Goal: Check status: Check status

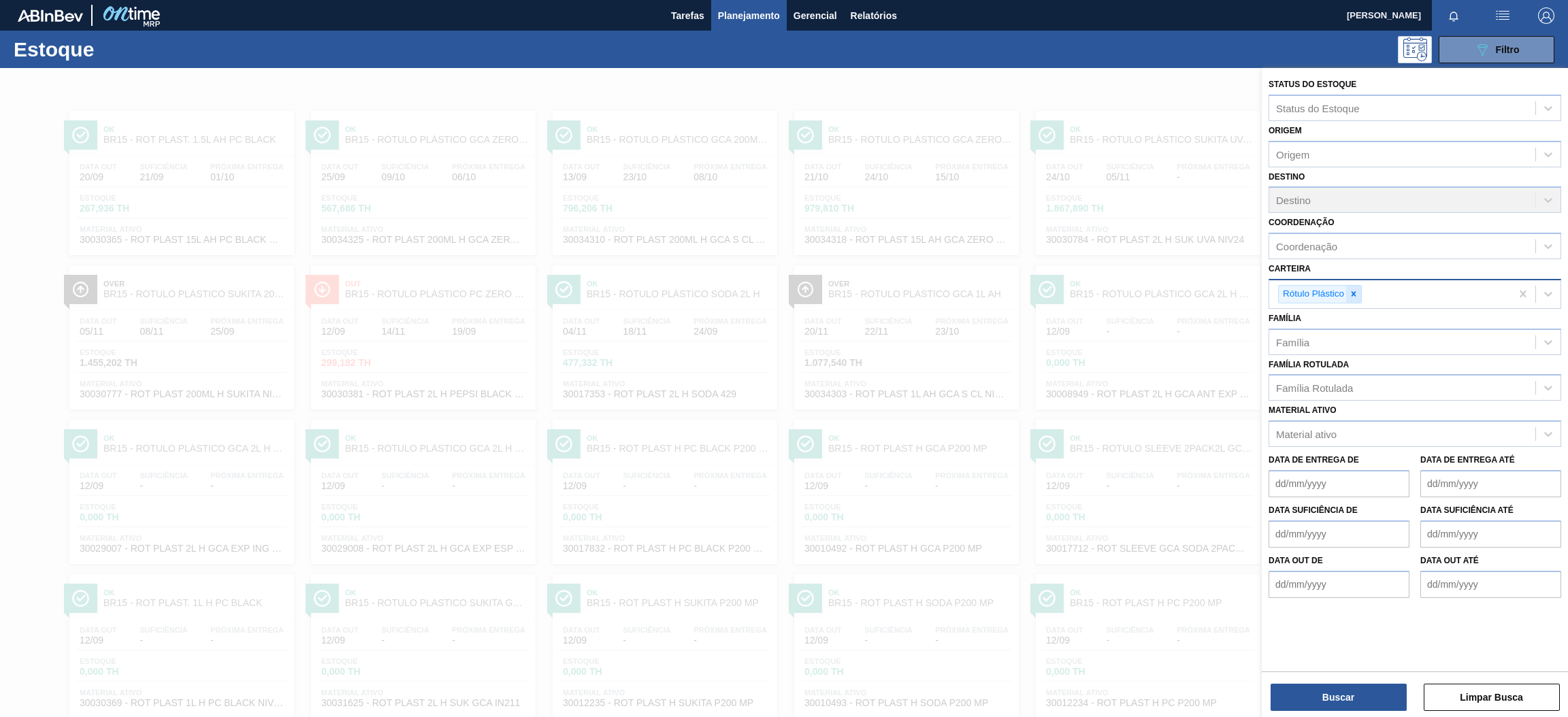
click at [1358, 292] on div at bounding box center [1354, 295] width 15 height 17
click at [1336, 375] on div "Família Rotulada" at bounding box center [1403, 384] width 266 height 20
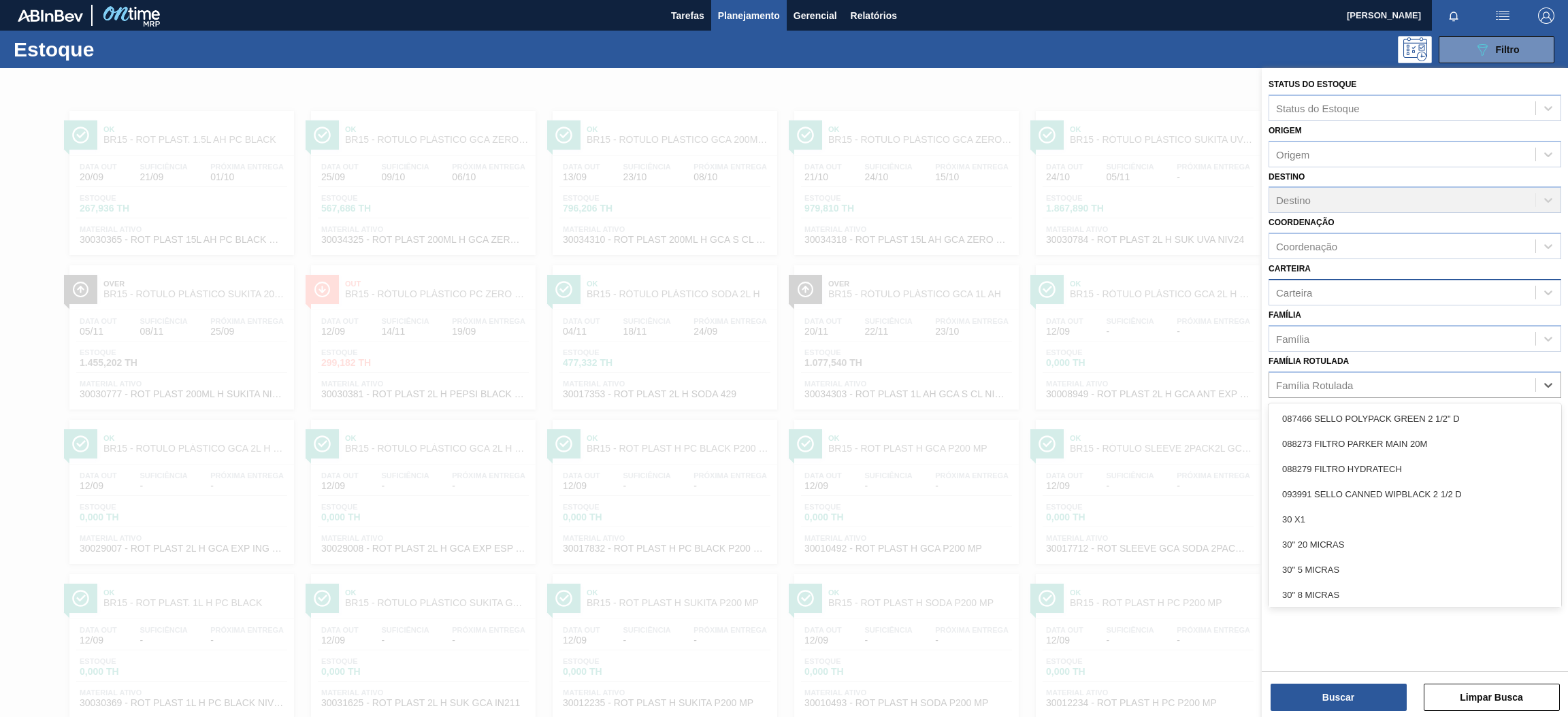
click at [1321, 357] on label "Família Rotulada" at bounding box center [1308, 362] width 80 height 9
click at [1277, 379] on Rotulada "Família Rotulada" at bounding box center [1276, 384] width 1 height 11
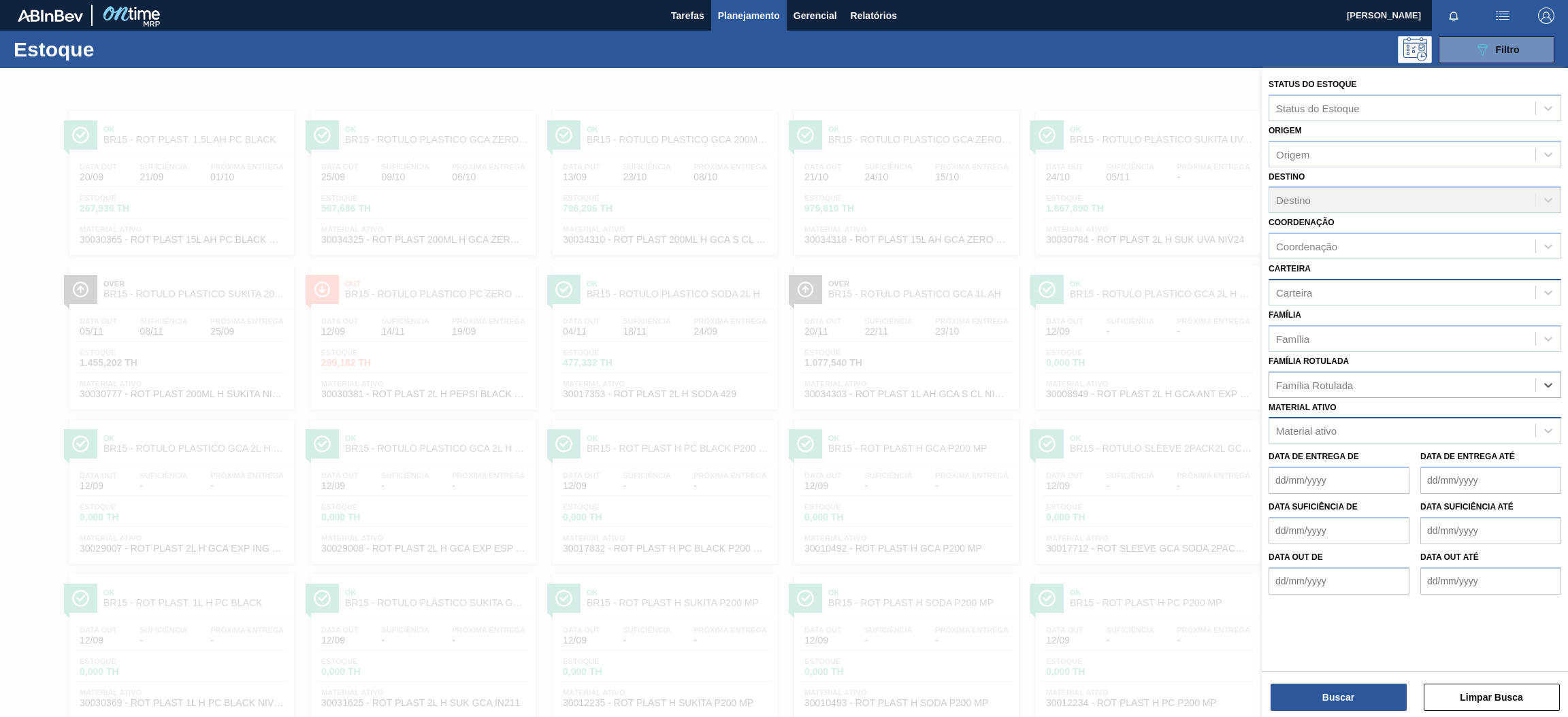
click at [1318, 425] on div "Material ativo" at bounding box center [1306, 431] width 60 height 11
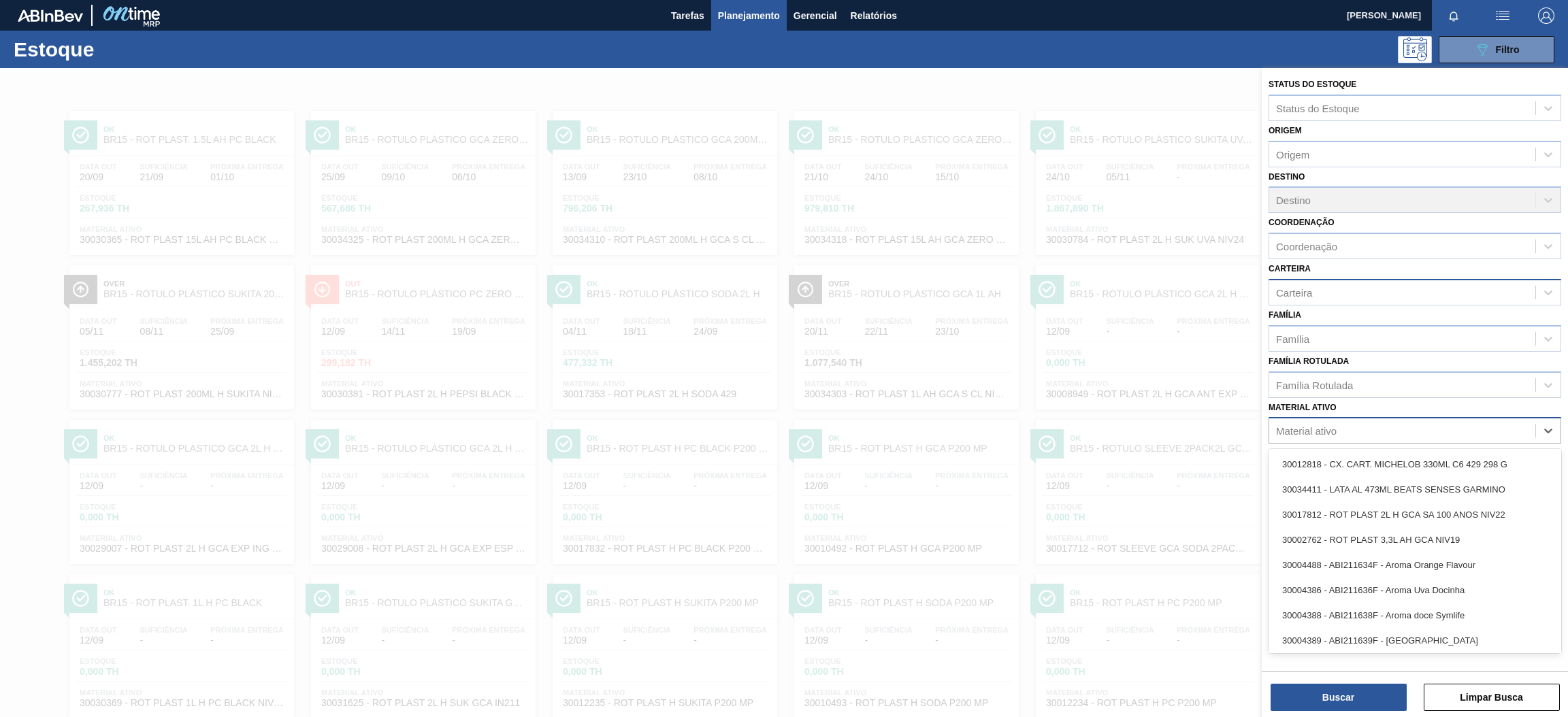
paste ativo "30002876"
type ativo "30002876"
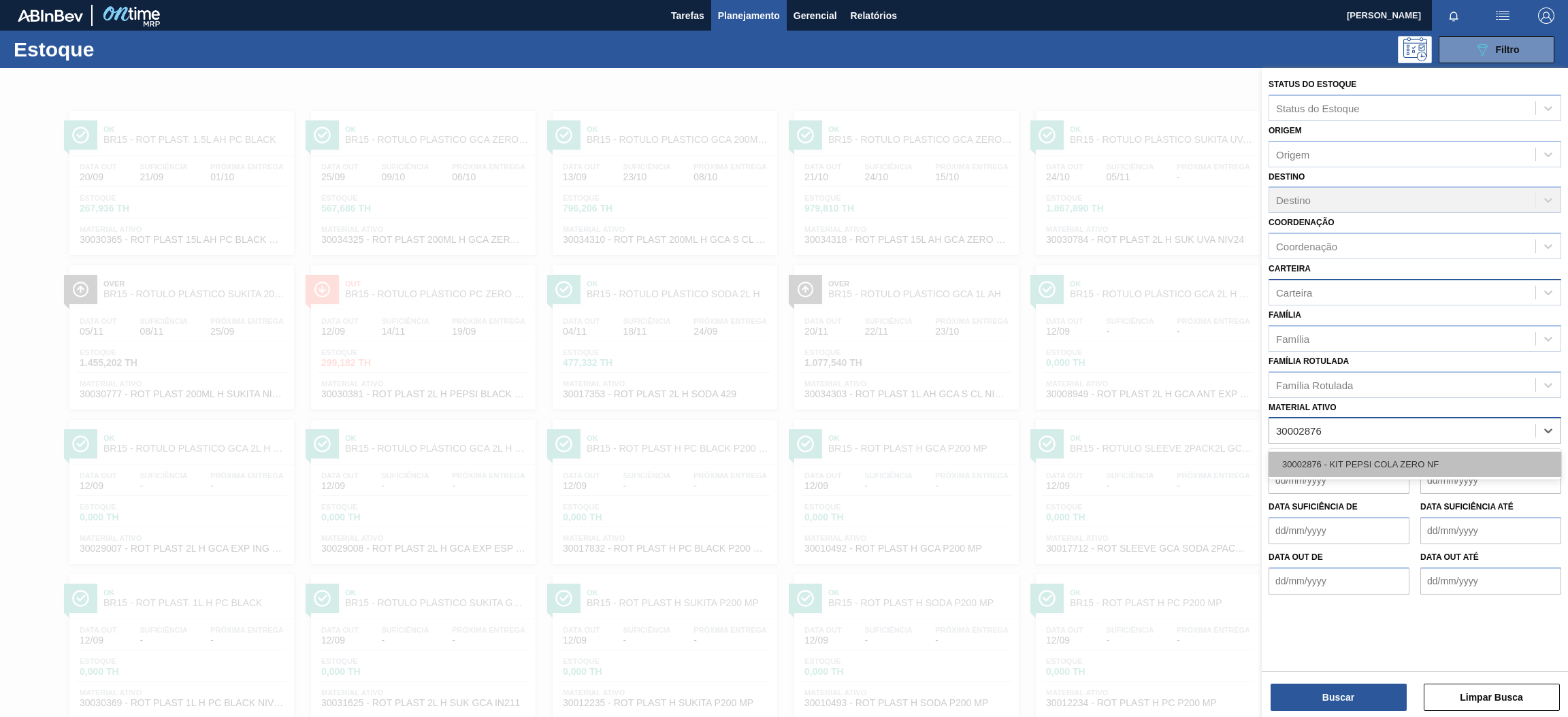
click at [1338, 463] on div "30002876 - KIT PEPSI COLA ZERO NF" at bounding box center [1415, 464] width 293 height 26
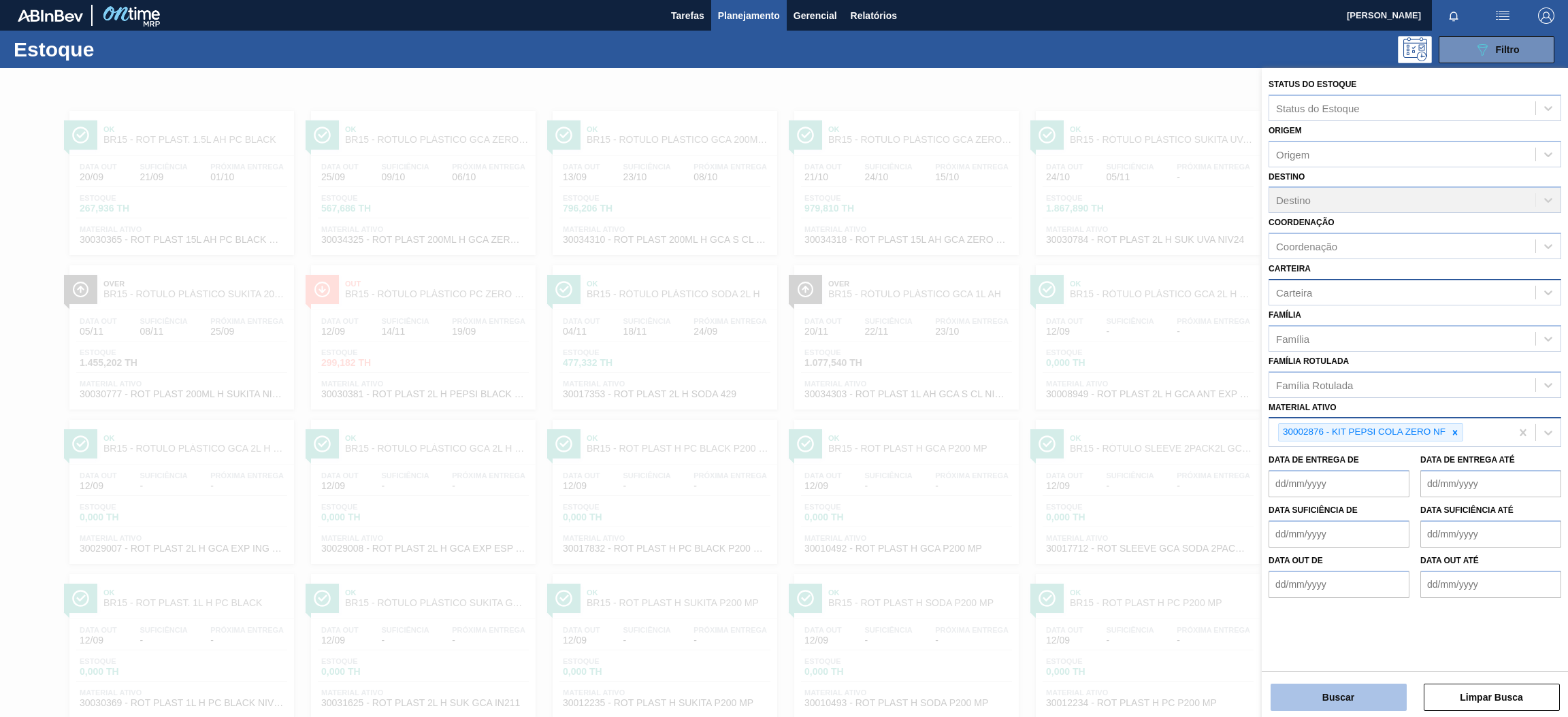
click at [1309, 693] on button "Buscar" at bounding box center [1338, 697] width 136 height 27
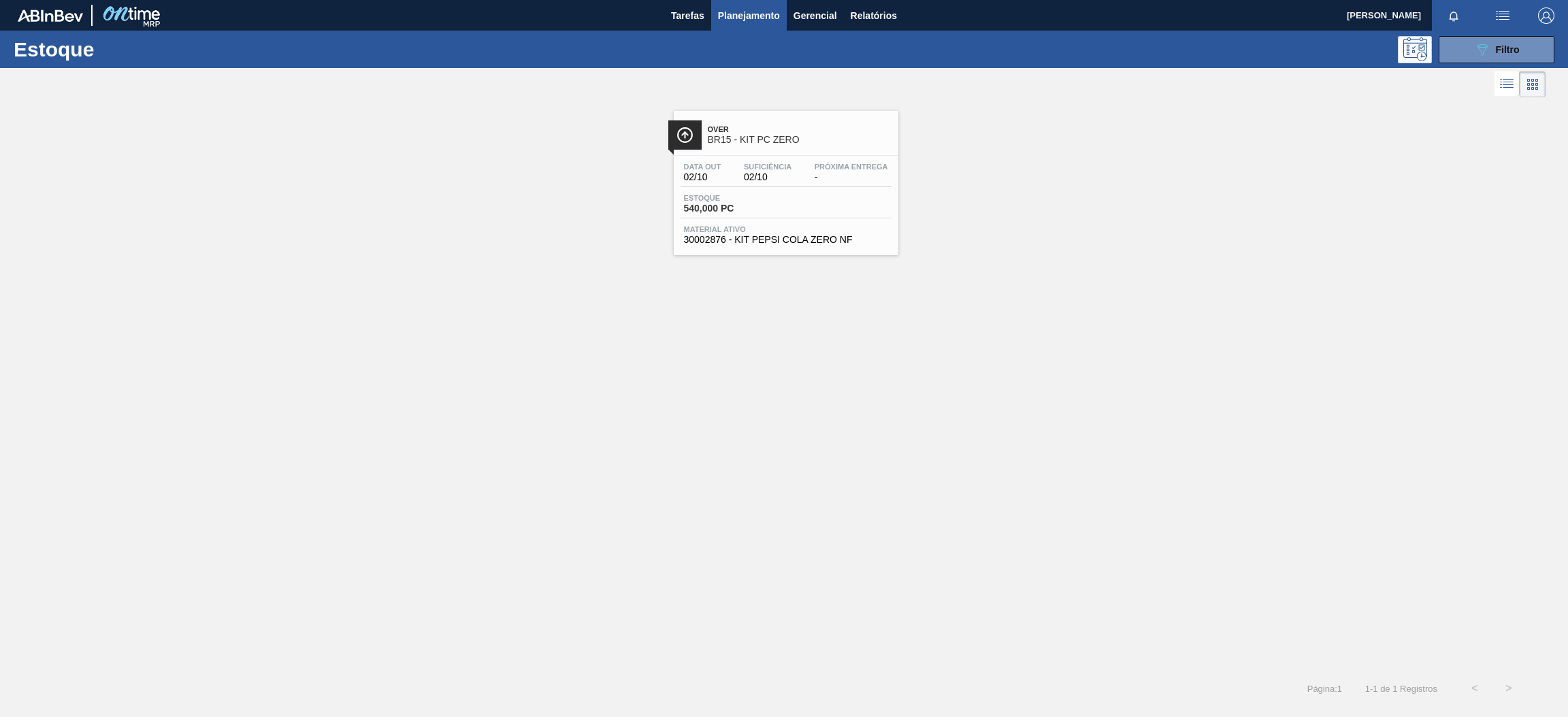
click at [859, 208] on div "Estoque 540,000 PC" at bounding box center [785, 206] width 211 height 25
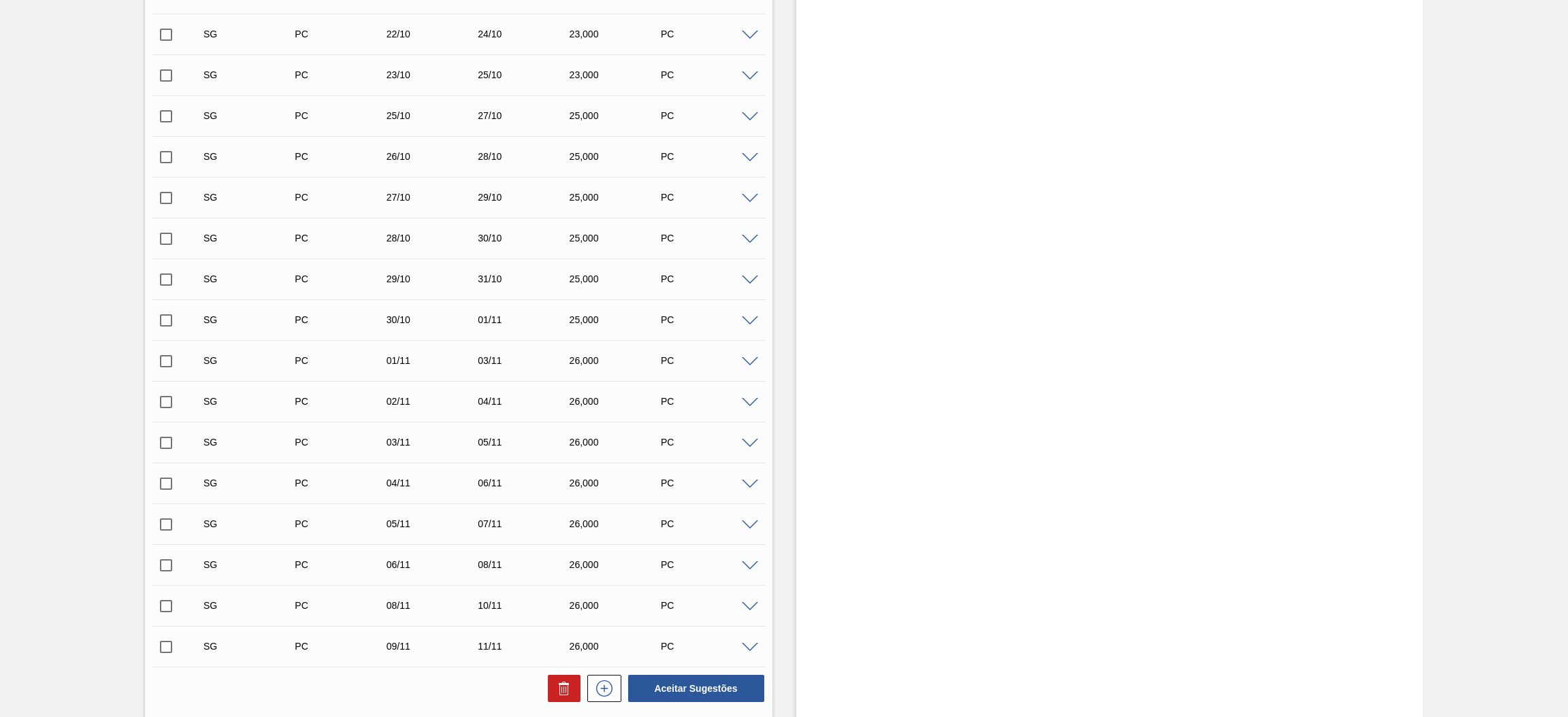
scroll to position [872, 0]
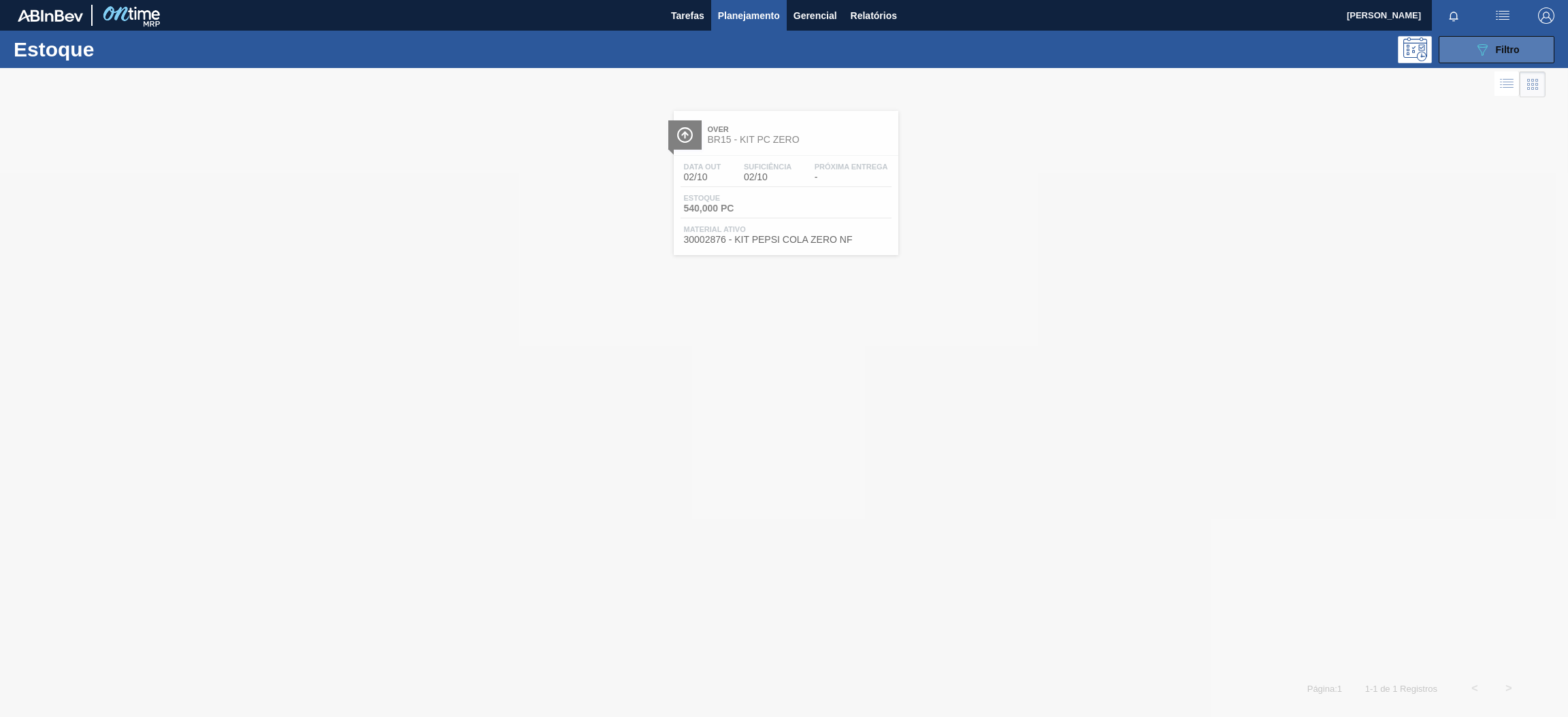
click at [1500, 59] on button "089F7B8B-B2A5-4AFE-B5C0-19BA573D28AC Filtro" at bounding box center [1496, 49] width 115 height 27
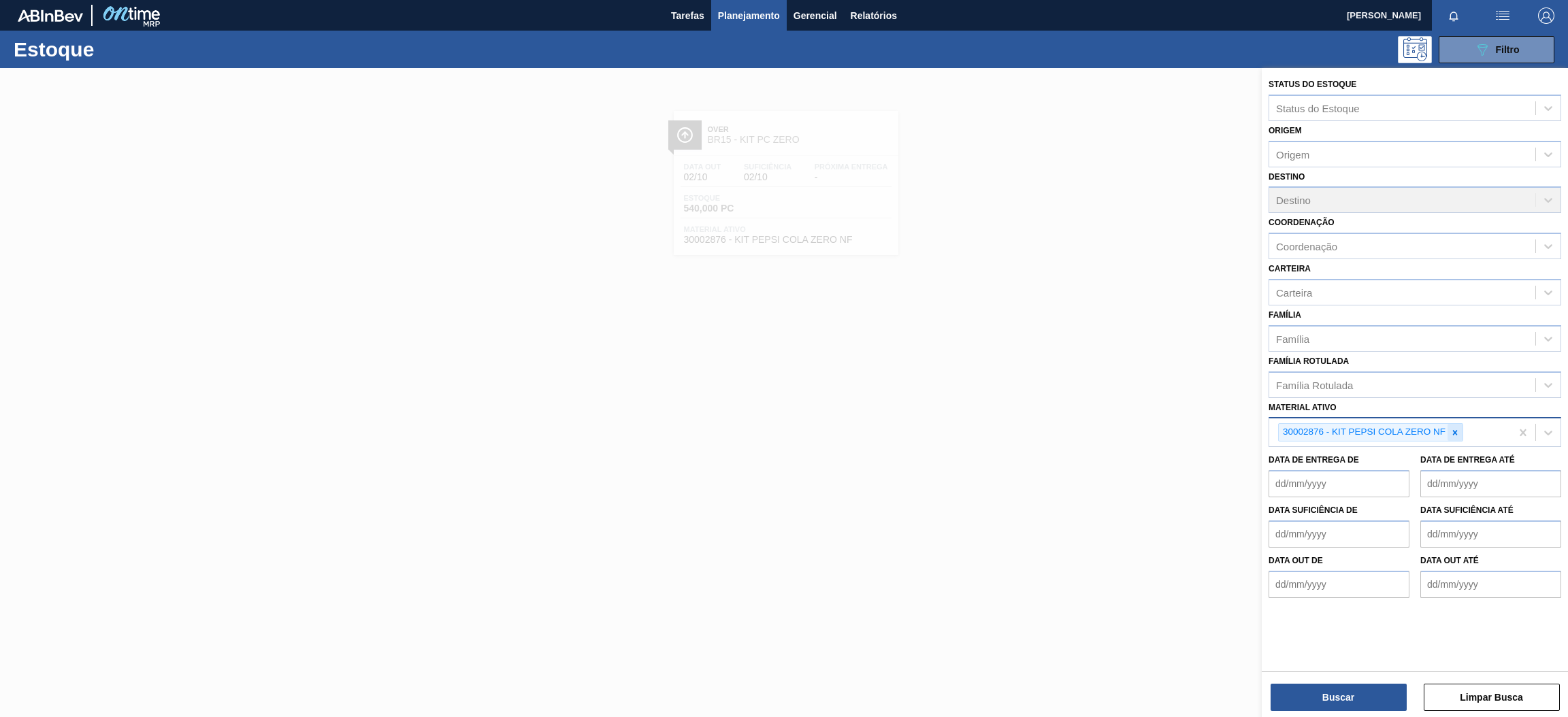
click at [1457, 435] on div at bounding box center [1455, 433] width 15 height 17
paste ativo "30034314"
type ativo "30034314"
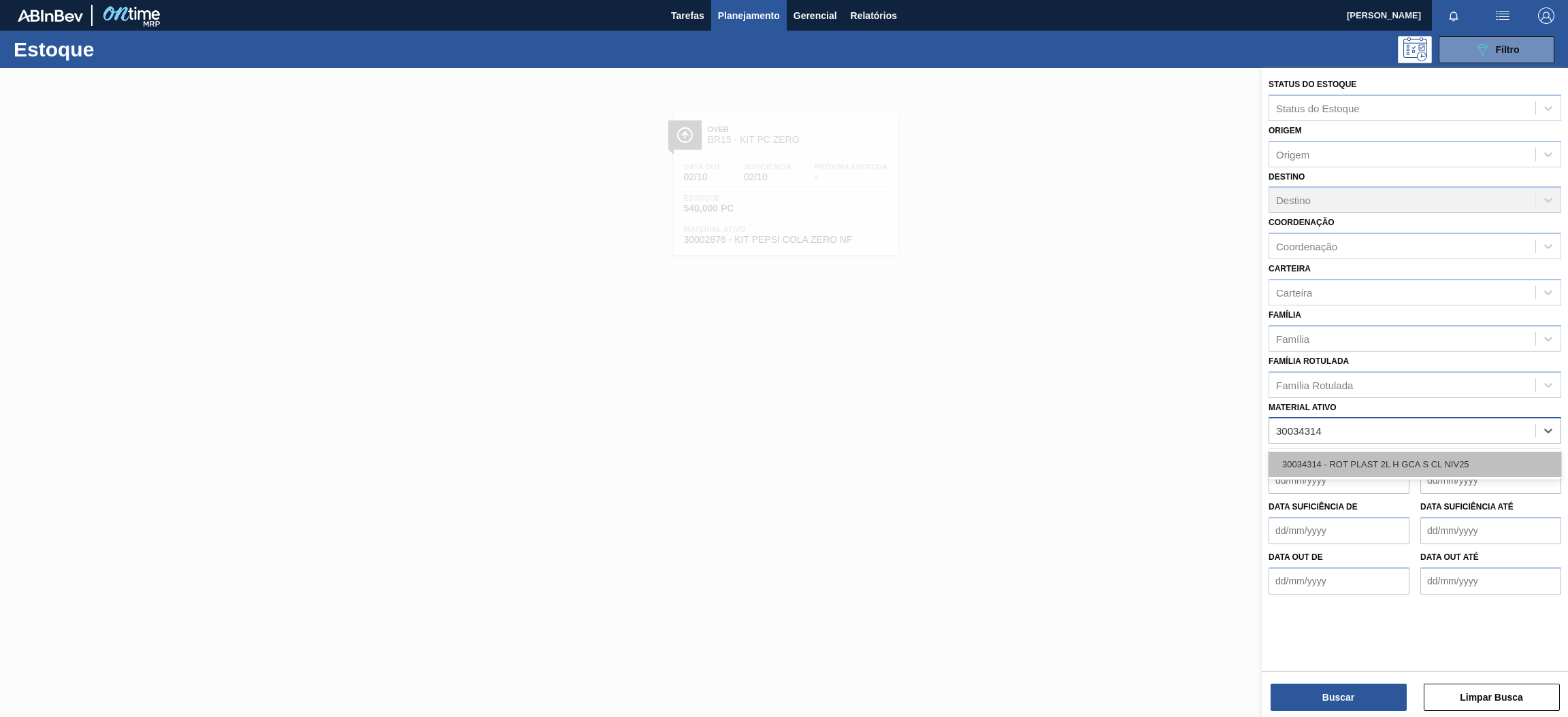
click at [1414, 457] on div "30034314 - ROT PLAST 2L H GCA S CL NIV25" at bounding box center [1415, 464] width 293 height 26
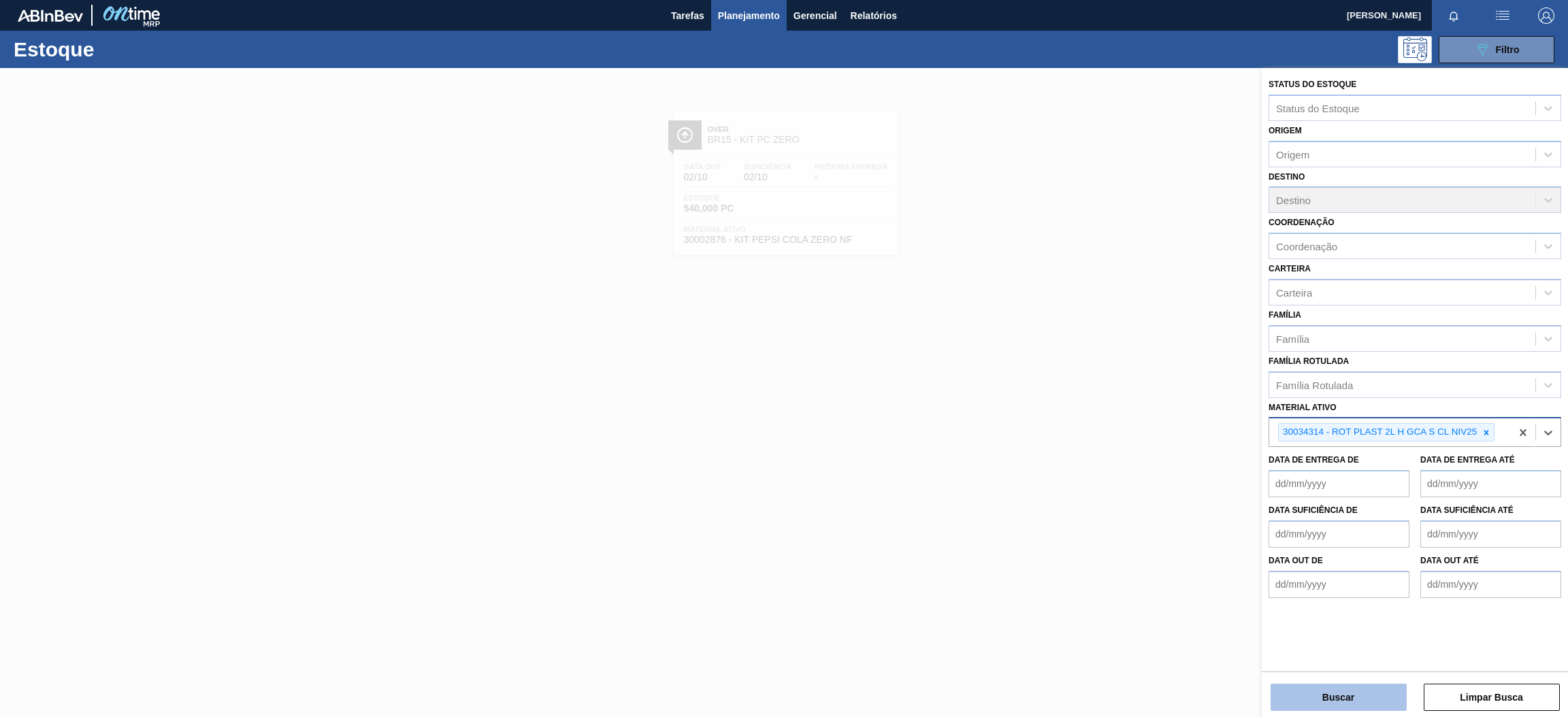
click at [1365, 697] on button "Buscar" at bounding box center [1338, 697] width 136 height 27
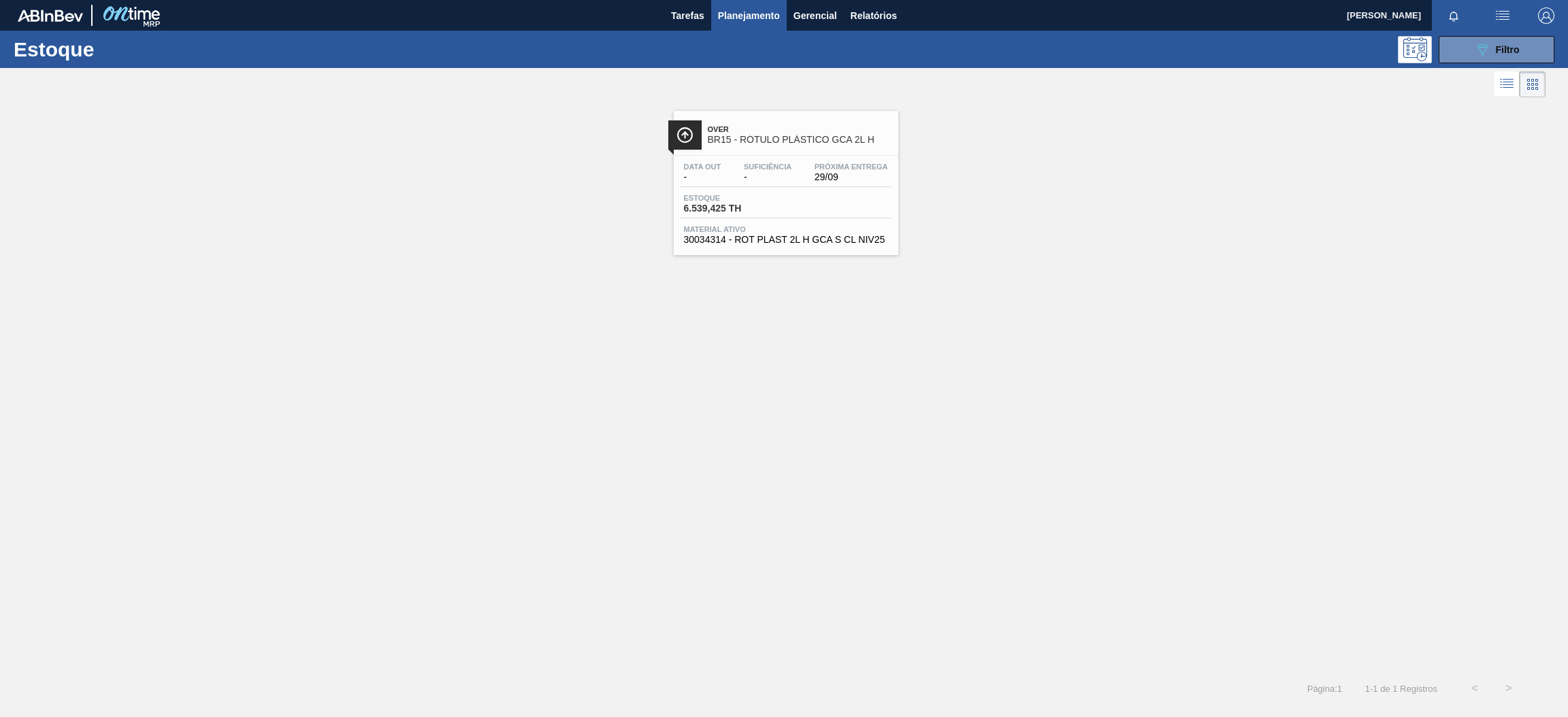
click at [757, 167] on span "Suficiência" at bounding box center [767, 166] width 47 height 9
click at [1510, 57] on div "089F7B8B-B2A5-4AFE-B5C0-19BA573D28AC Filtro" at bounding box center [1496, 49] width 45 height 16
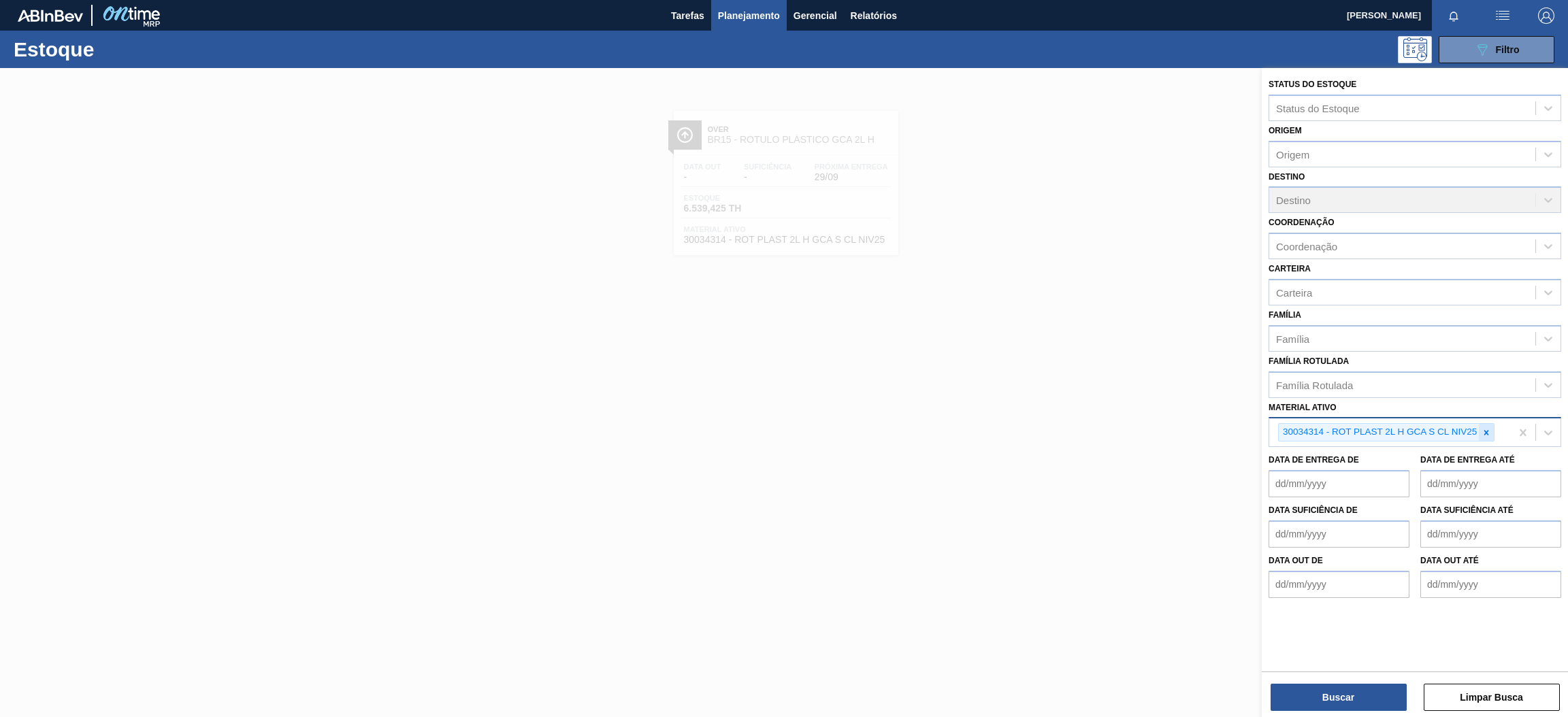
click at [1481, 432] on icon at bounding box center [1486, 433] width 9 height 9
paste ativo "30003816"
type ativo "30003816"
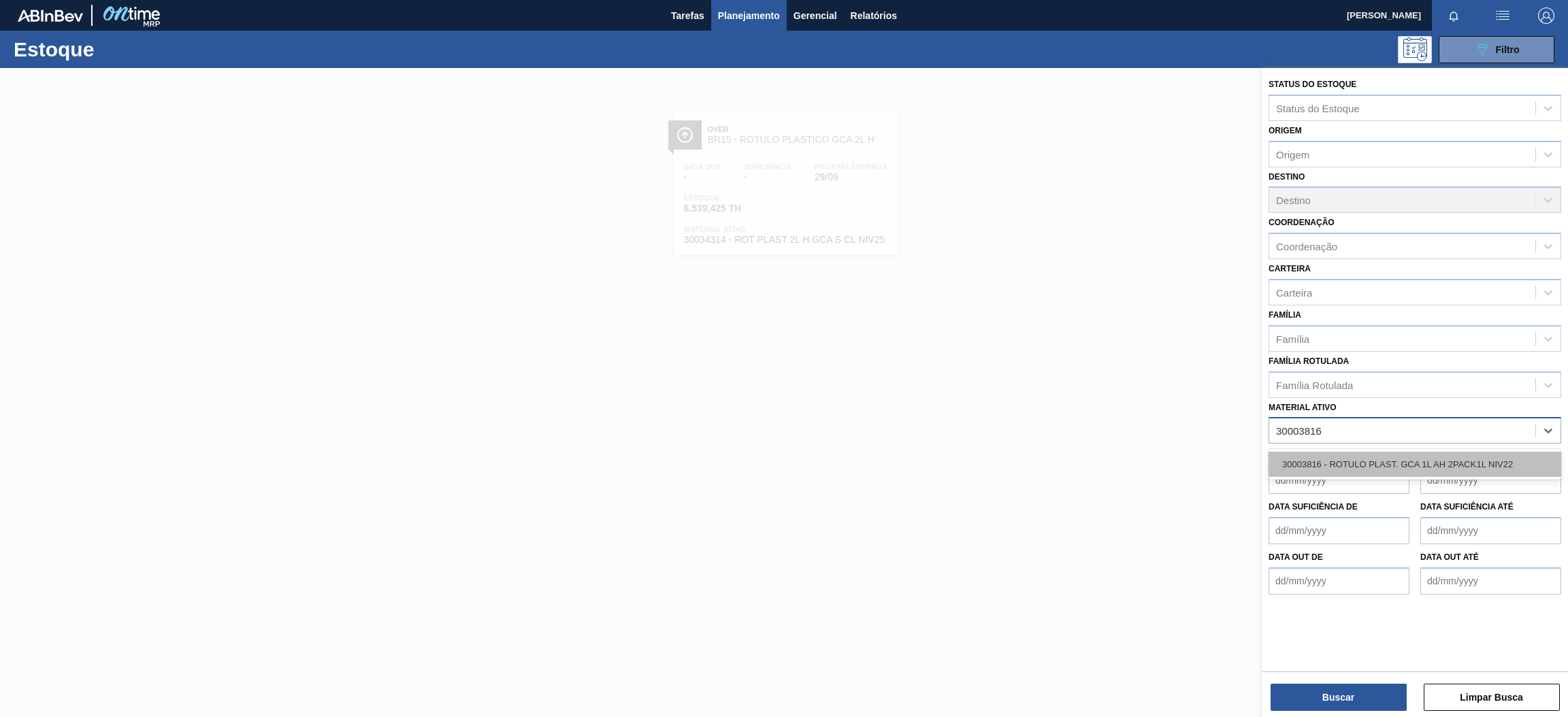
click at [1398, 460] on div "30003816 - ROTULO PLAST. GCA 1L AH 2PACK1L NIV22" at bounding box center [1415, 464] width 293 height 26
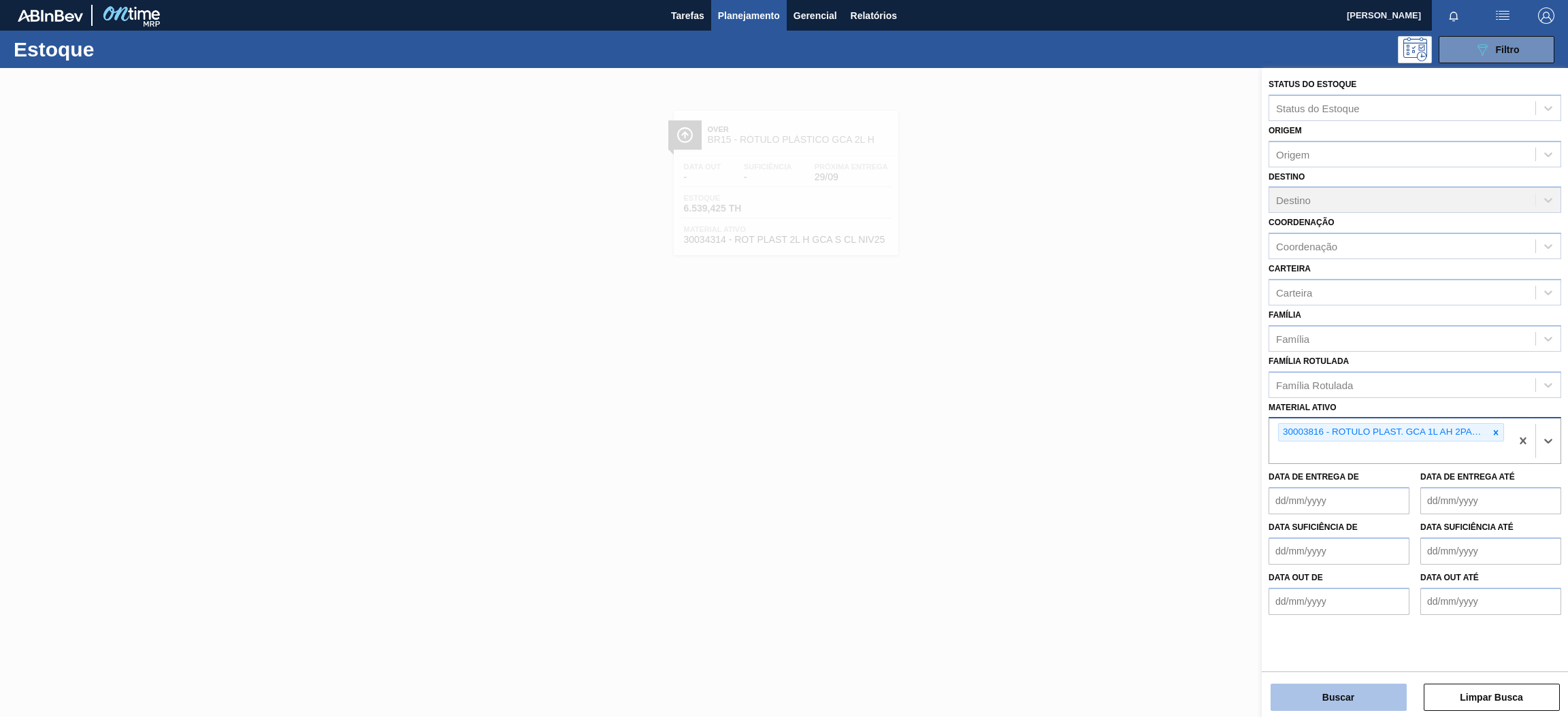
click at [1353, 710] on button "Buscar" at bounding box center [1338, 697] width 136 height 27
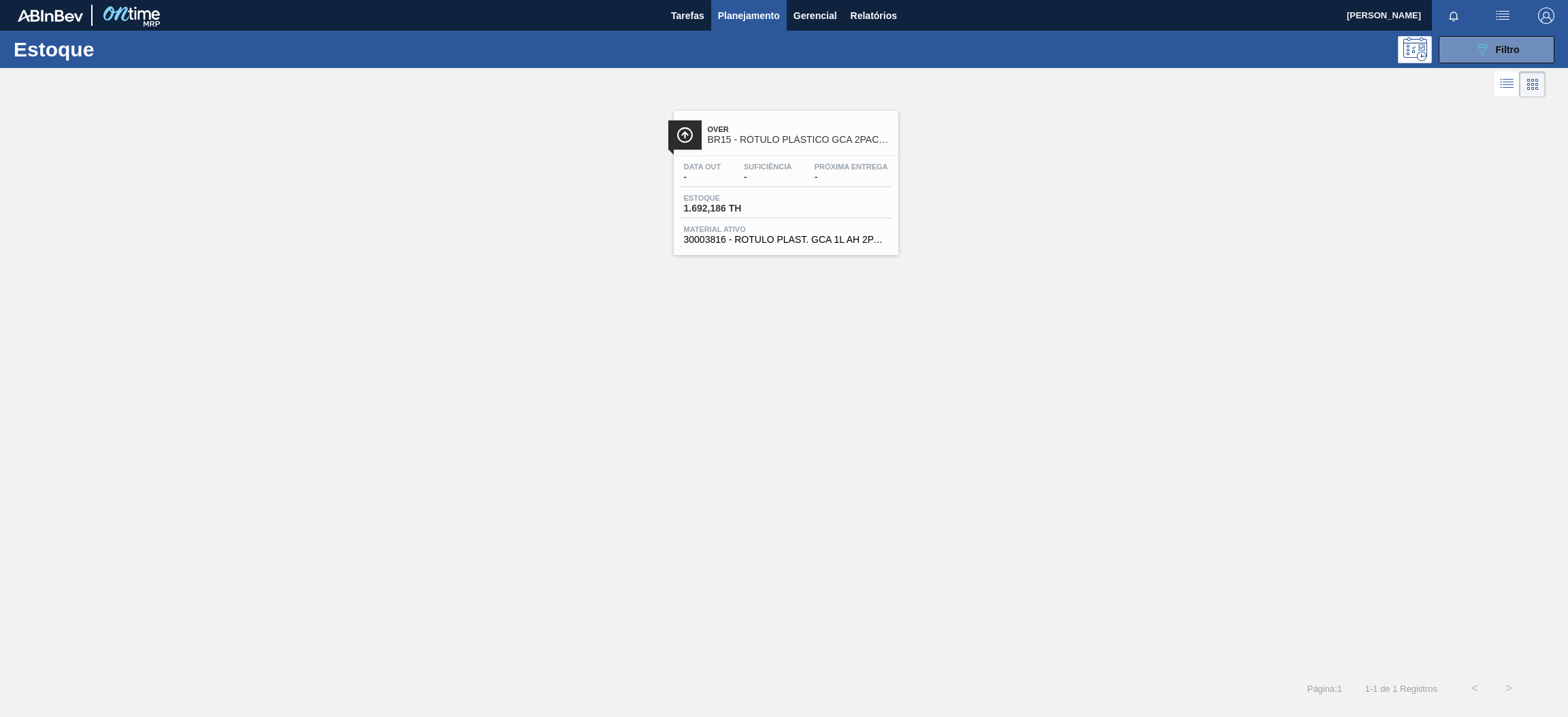
click at [811, 176] on div "Próxima Entrega -" at bounding box center [851, 172] width 80 height 20
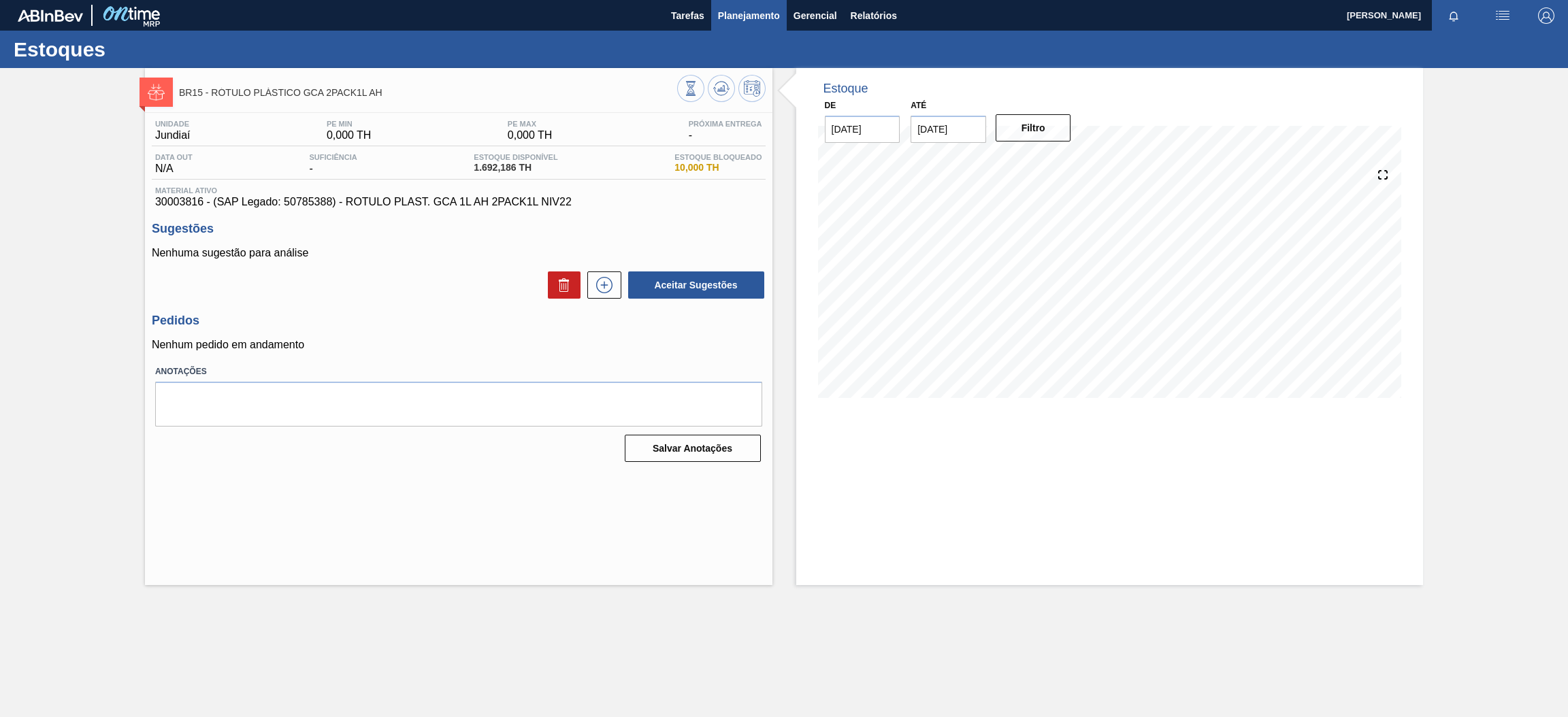
click at [756, 18] on span "Planejamento" at bounding box center [749, 15] width 62 height 16
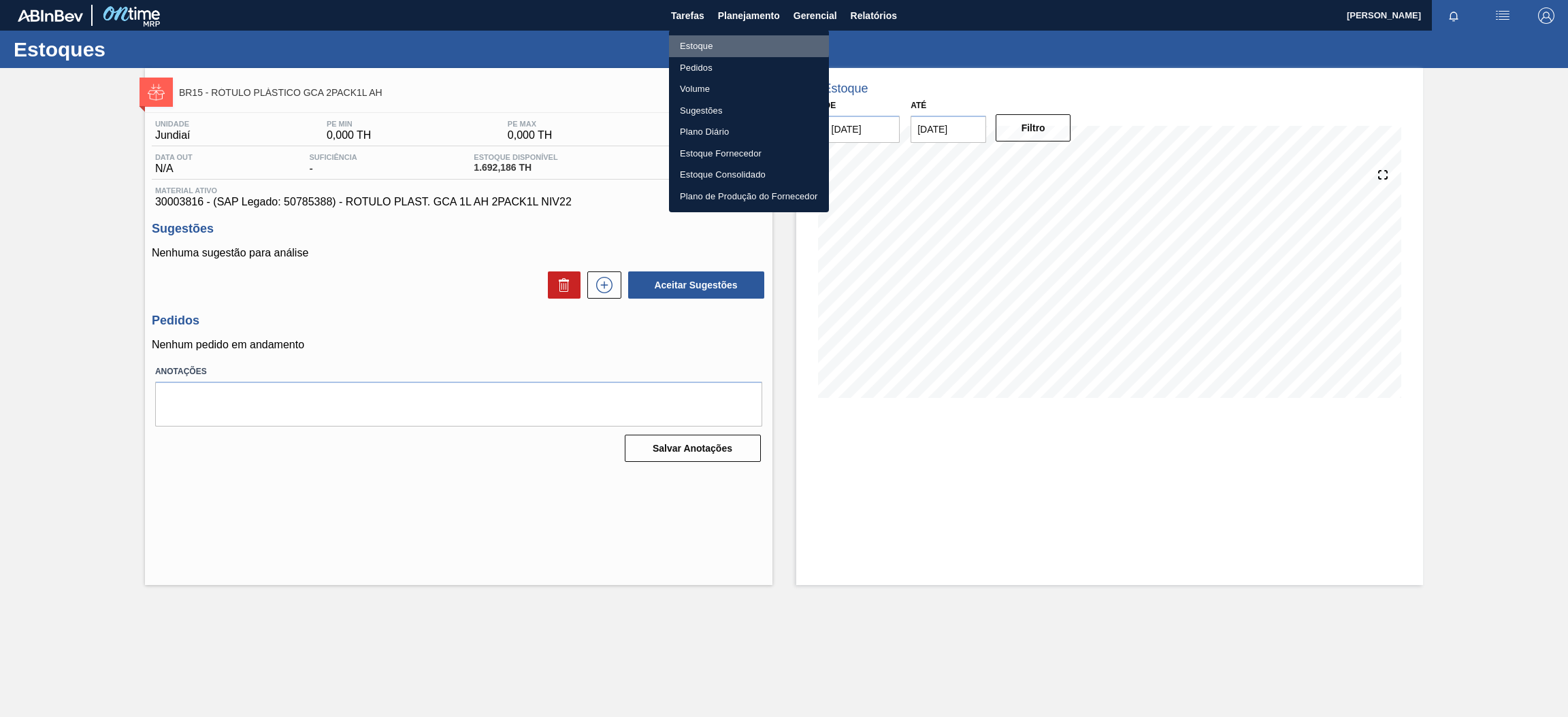
click at [709, 43] on li "Estoque" at bounding box center [748, 45] width 160 height 22
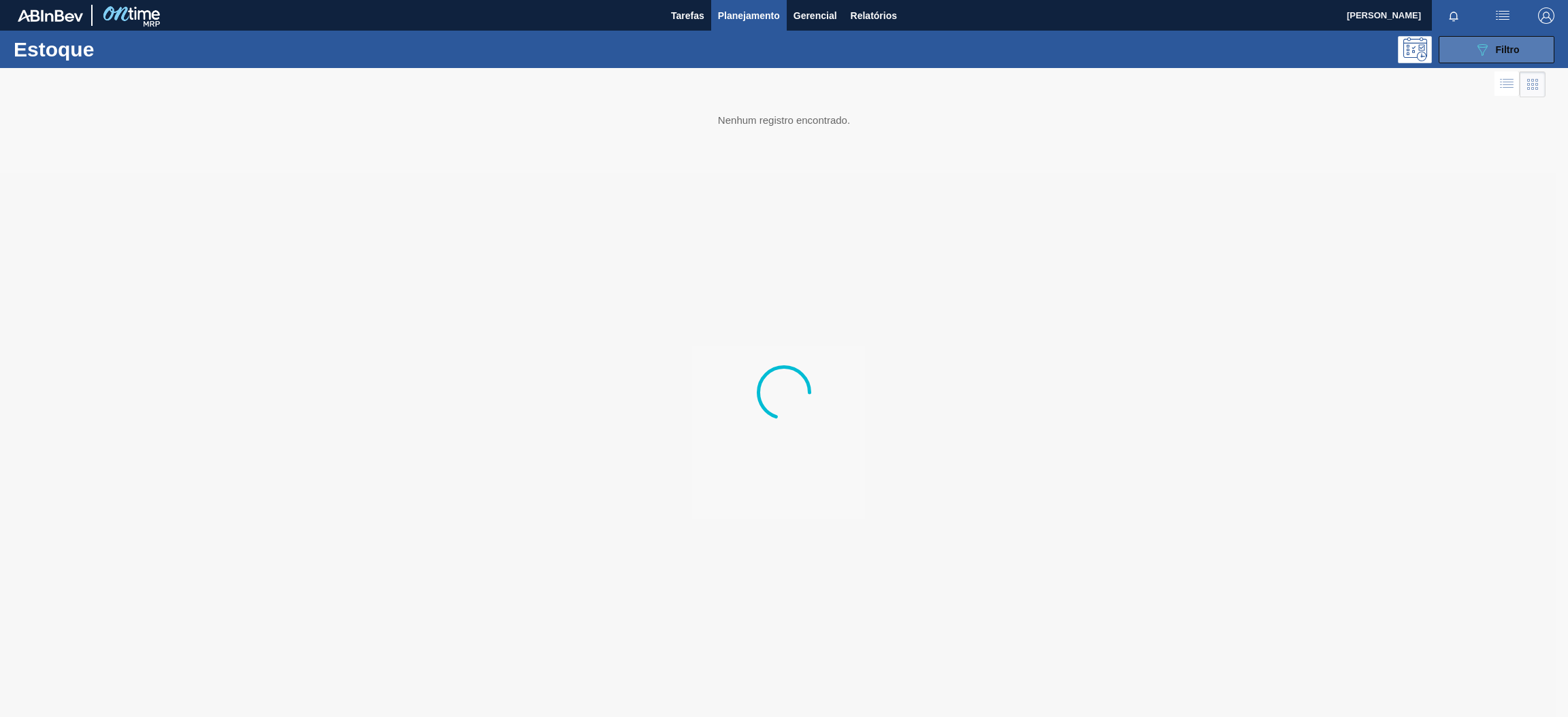
click at [1479, 44] on icon at bounding box center [1482, 50] width 10 height 11
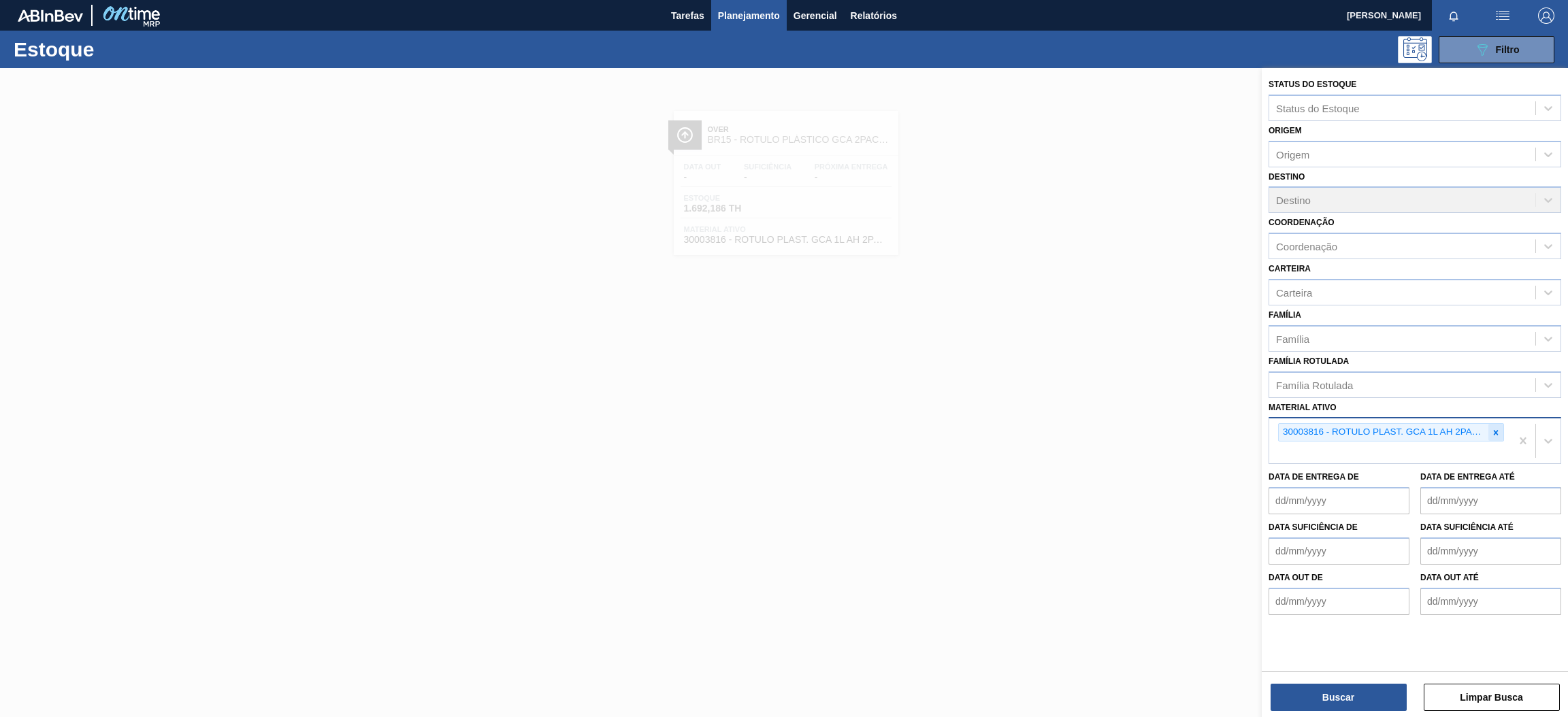
click at [1499, 428] on icon at bounding box center [1495, 433] width 9 height 9
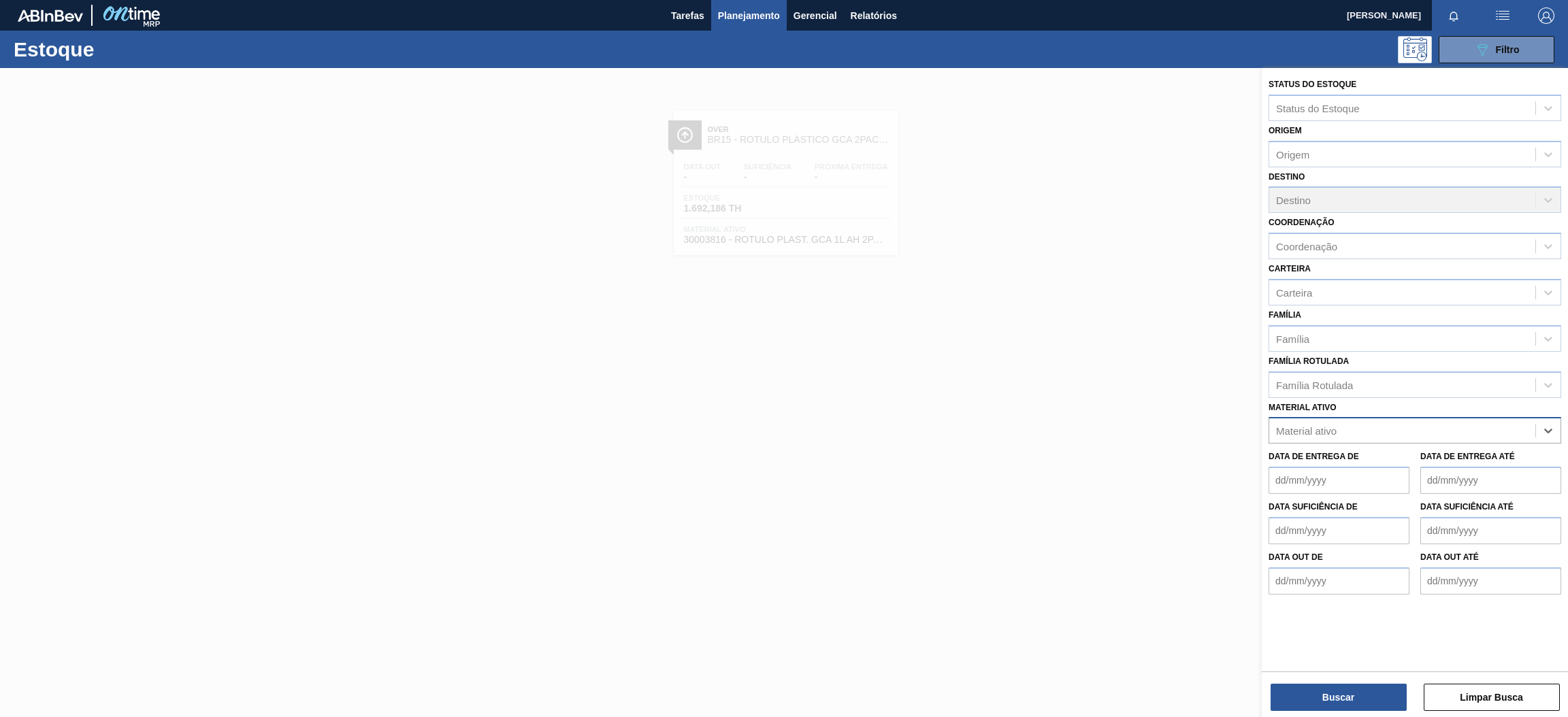
paste ativo "30030646"
type ativo "30030646"
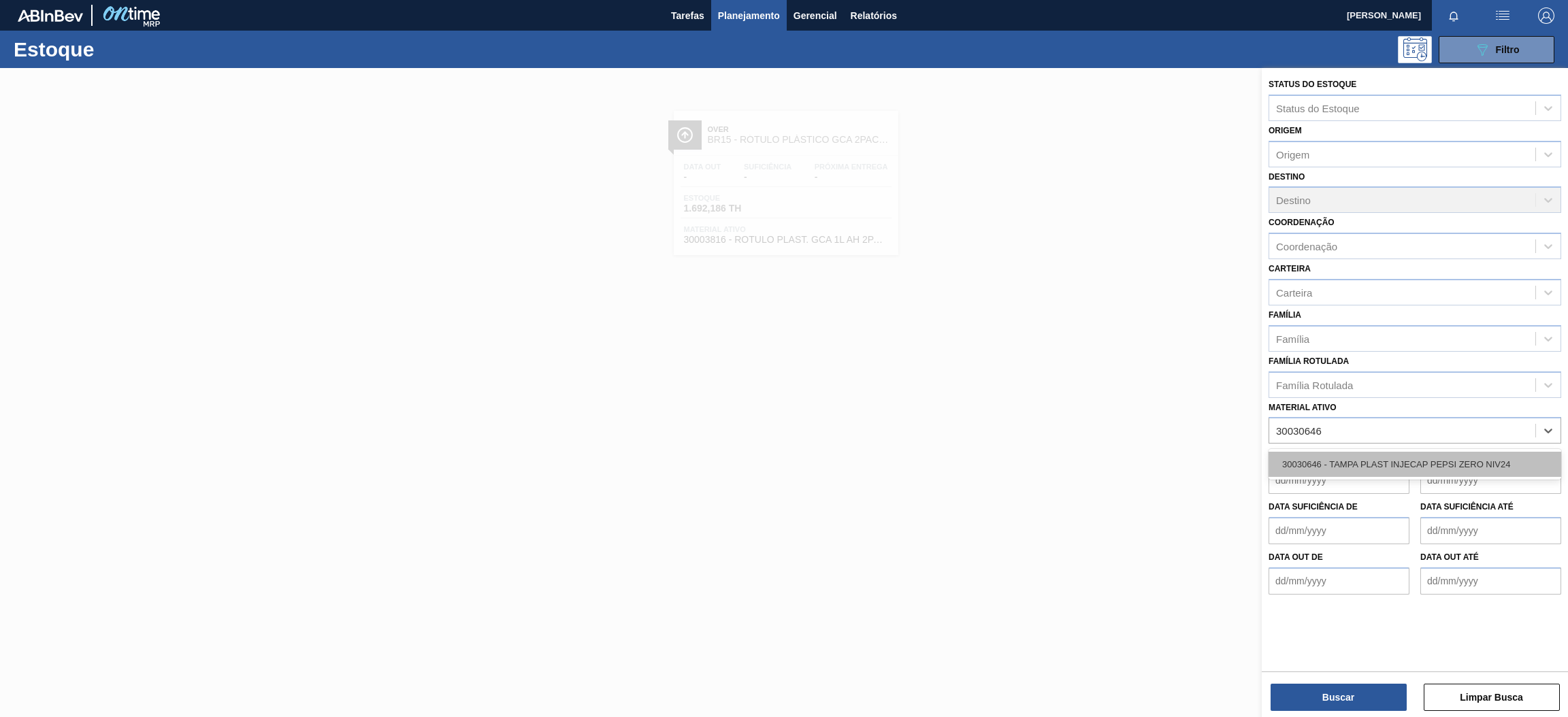
click at [1430, 461] on div "30030646 - TAMPA PLAST INJECAP PEPSI ZERO NIV24" at bounding box center [1415, 464] width 293 height 26
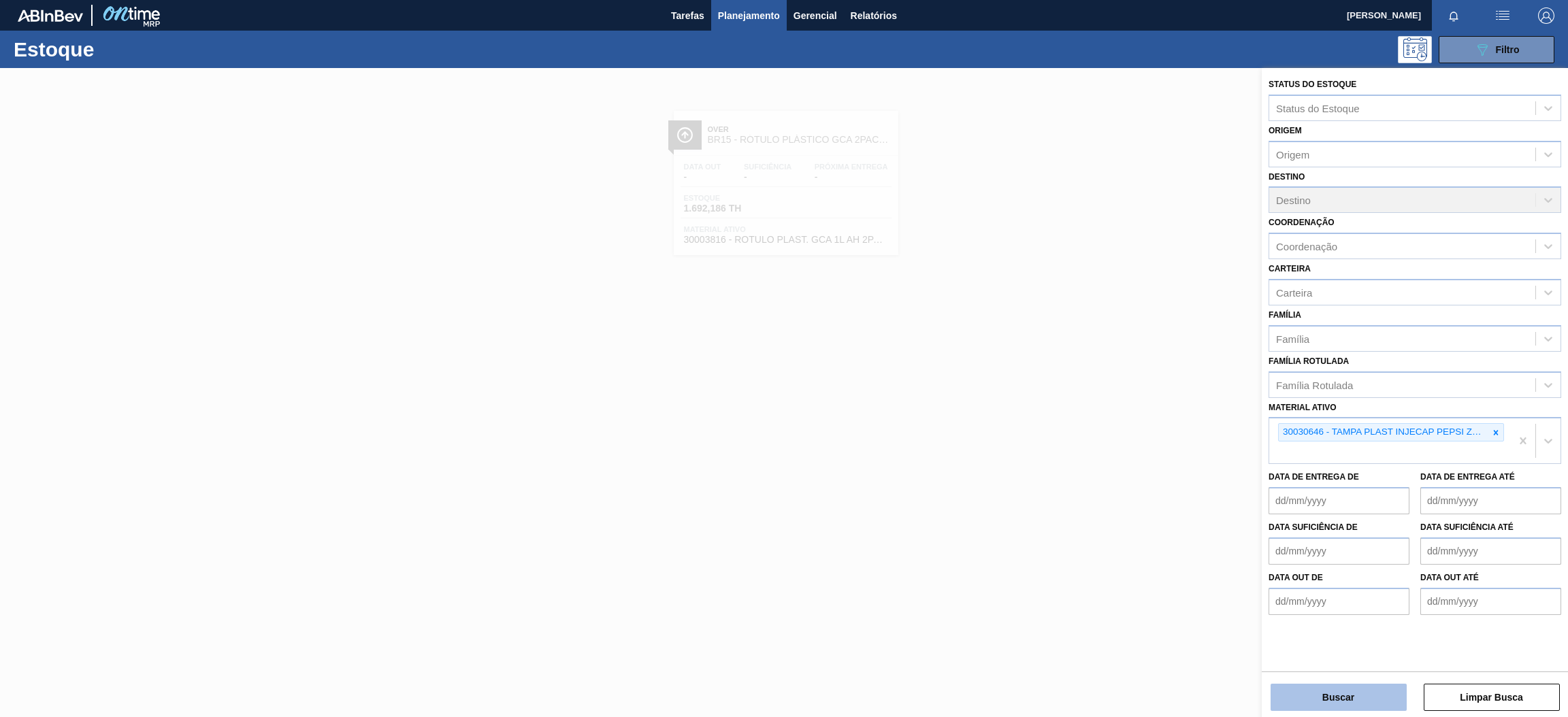
click at [1353, 700] on button "Buscar" at bounding box center [1338, 697] width 136 height 27
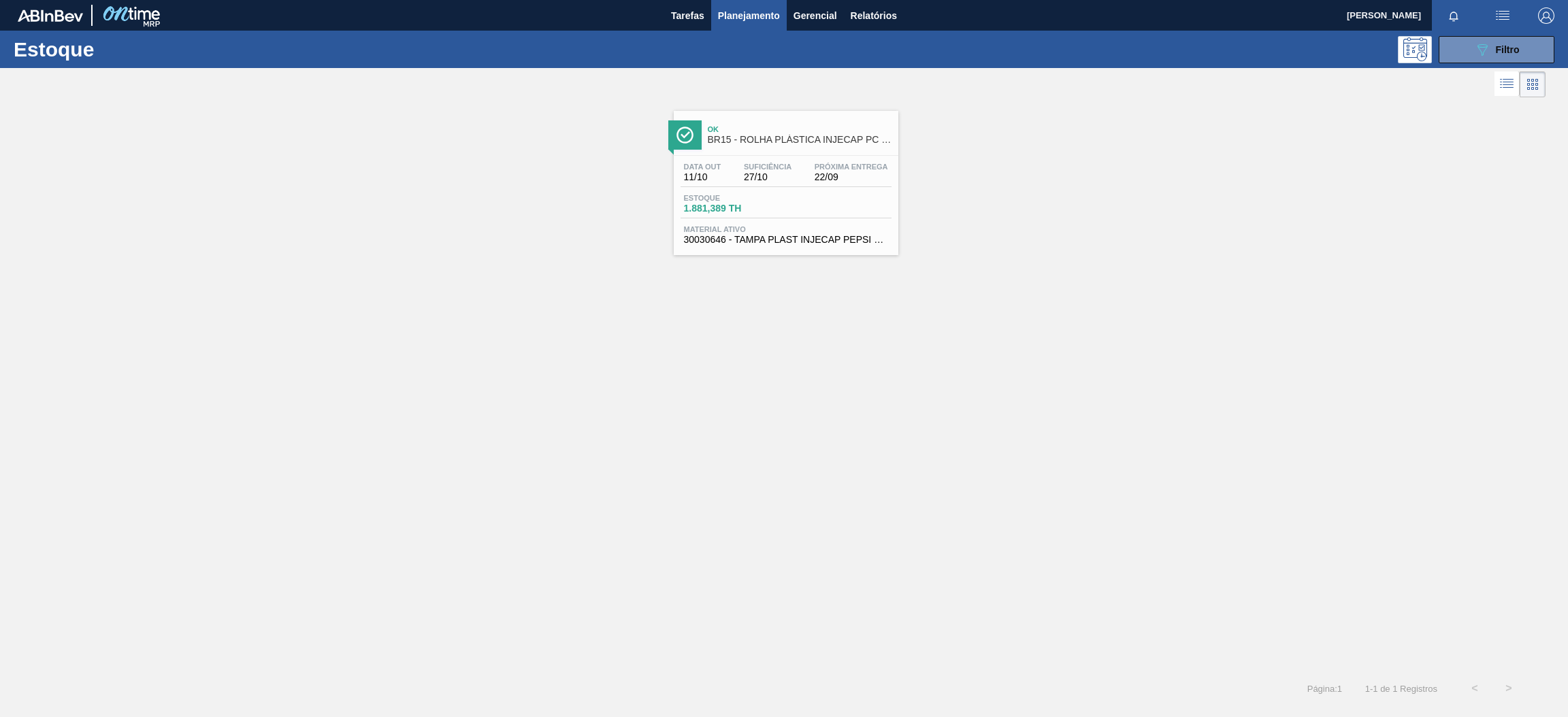
click at [798, 206] on div "Estoque 1.881,389 TH" at bounding box center [785, 206] width 211 height 25
